Goal: Find specific page/section: Find specific page/section

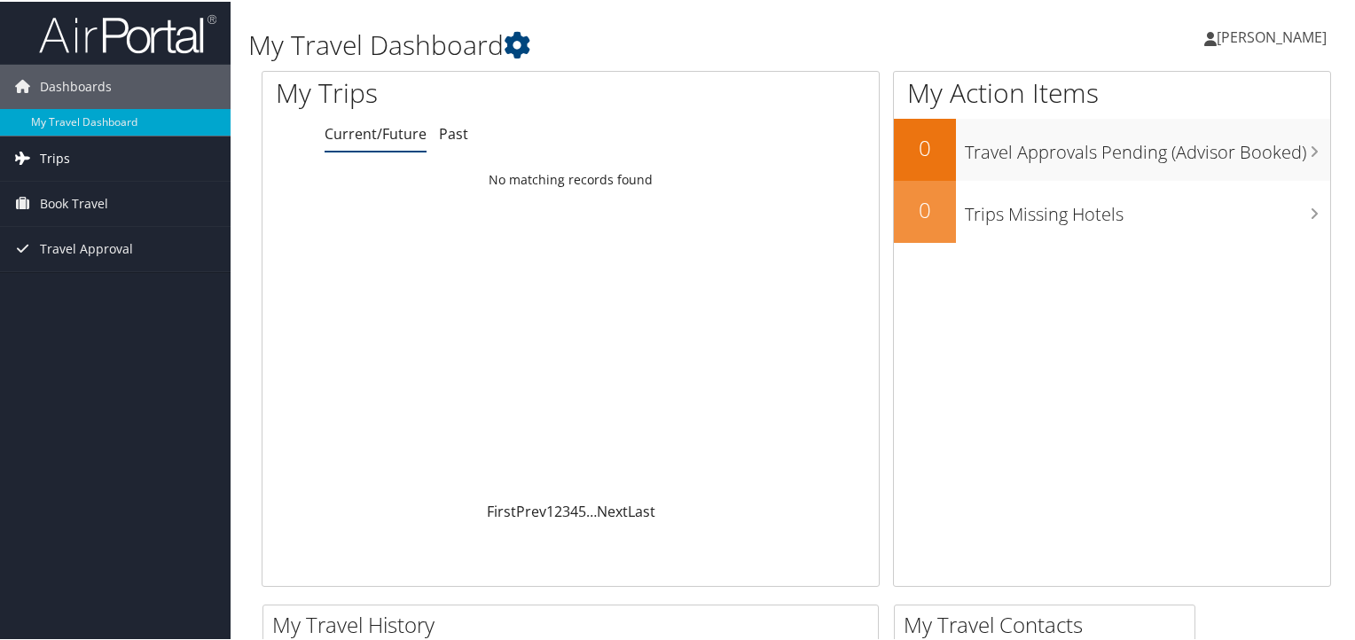
click at [74, 154] on link "Trips" at bounding box center [115, 157] width 230 height 44
click at [76, 151] on link "Trips" at bounding box center [115, 157] width 230 height 44
click at [63, 204] on span "Book Travel" at bounding box center [74, 202] width 68 height 44
click at [55, 199] on span "Book Travel" at bounding box center [74, 202] width 68 height 44
click at [51, 153] on span "Trips" at bounding box center [55, 157] width 30 height 44
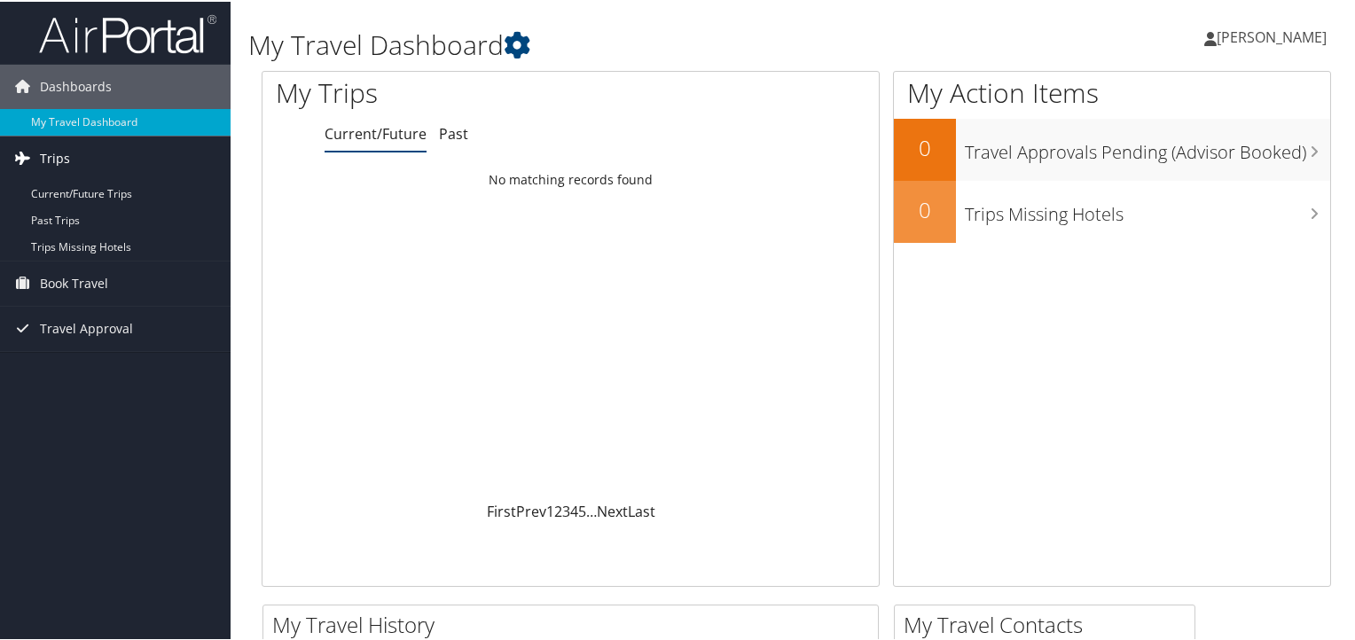
click at [57, 167] on span "Trips" at bounding box center [55, 157] width 30 height 44
click at [66, 157] on span "Trips" at bounding box center [55, 157] width 30 height 44
click at [81, 185] on link "Current/Future Trips" at bounding box center [115, 192] width 230 height 27
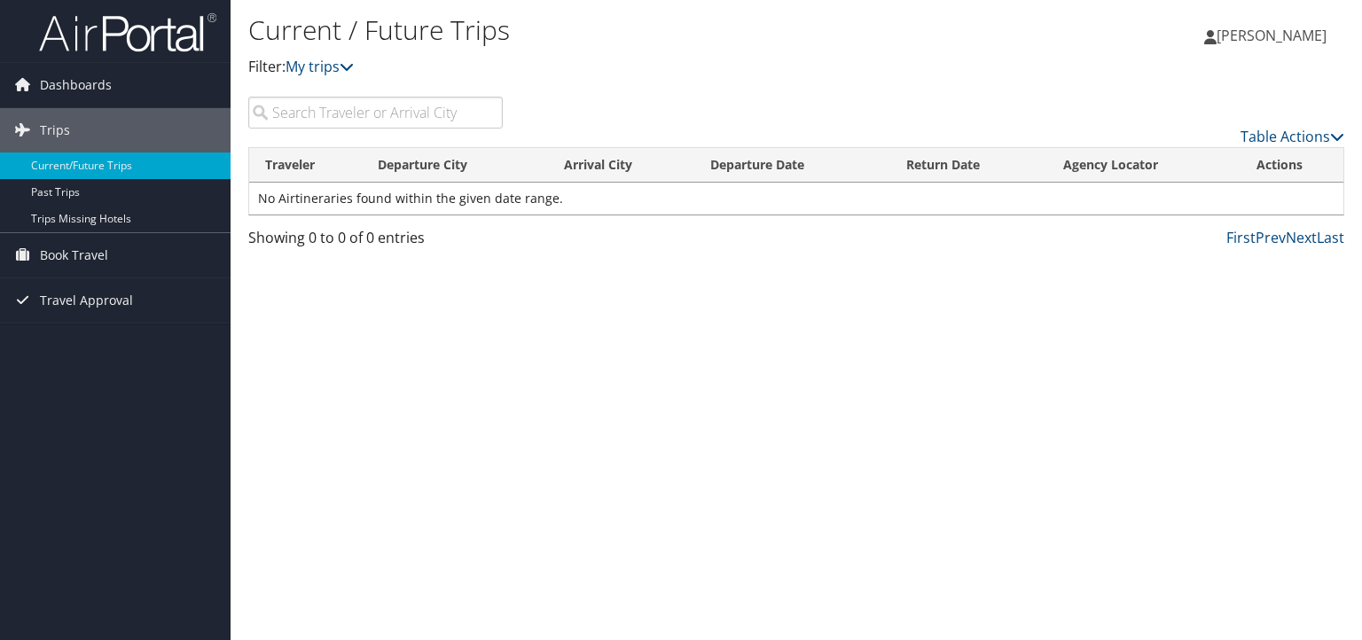
click at [363, 352] on div "Current / Future Trips Filter: My trips [PERSON_NAME] [PERSON_NAME] My Settings…" at bounding box center [795, 320] width 1131 height 640
click at [92, 165] on link "Current/Future Trips" at bounding box center [115, 165] width 230 height 27
click at [390, 117] on input "search" at bounding box center [375, 113] width 254 height 32
click at [51, 254] on span "Book Travel" at bounding box center [74, 255] width 68 height 44
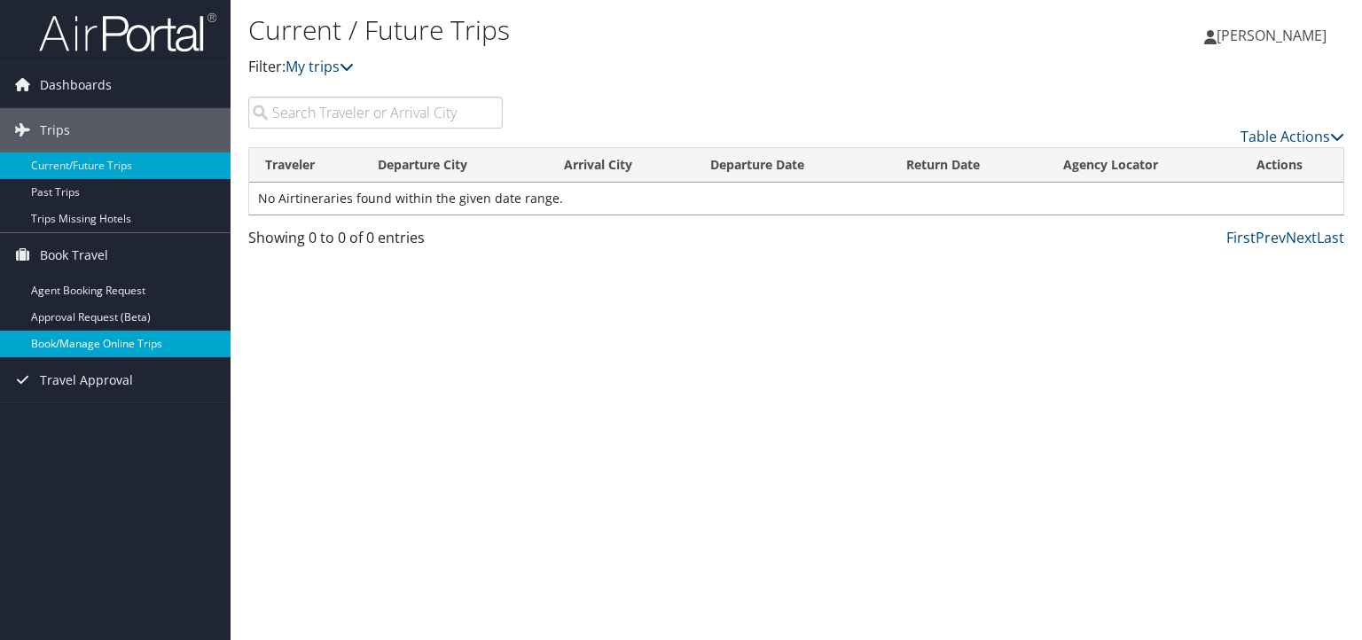
click at [138, 346] on link "Book/Manage Online Trips" at bounding box center [115, 344] width 230 height 27
